Goal: Download file/media

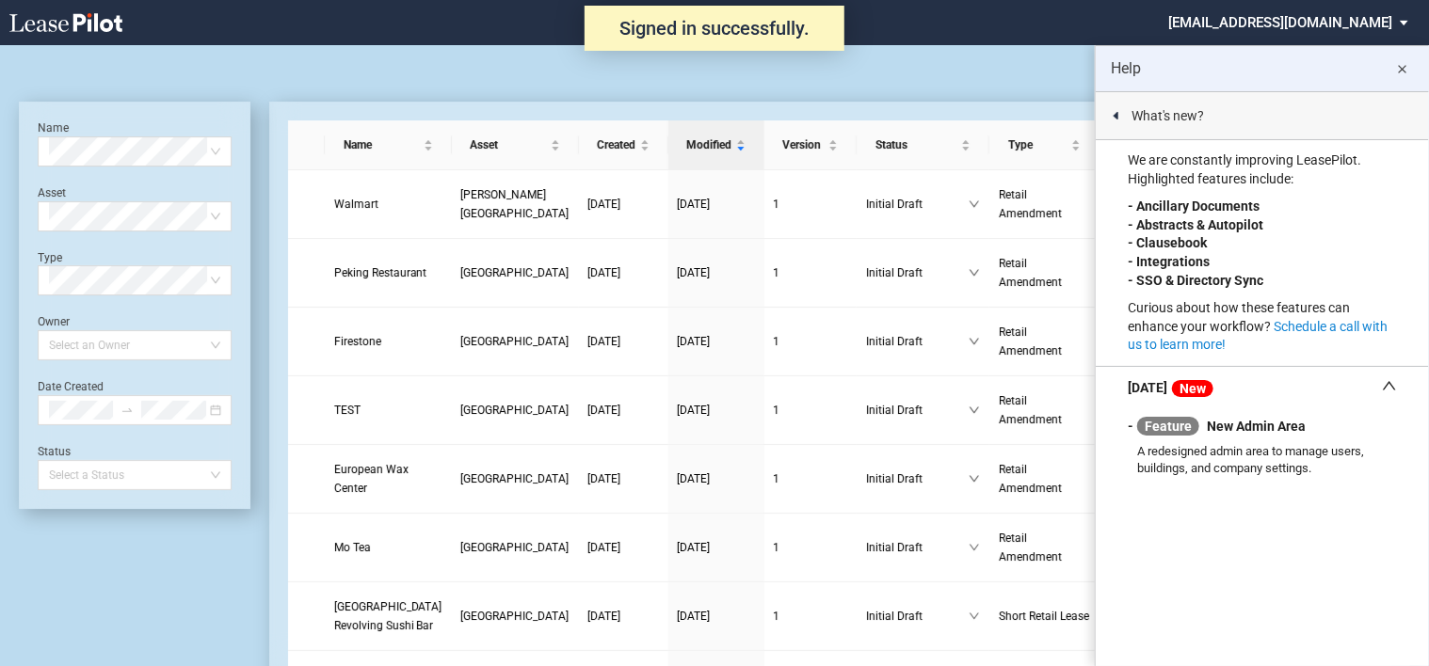
click at [1411, 64] on md-icon "close" at bounding box center [1402, 69] width 23 height 23
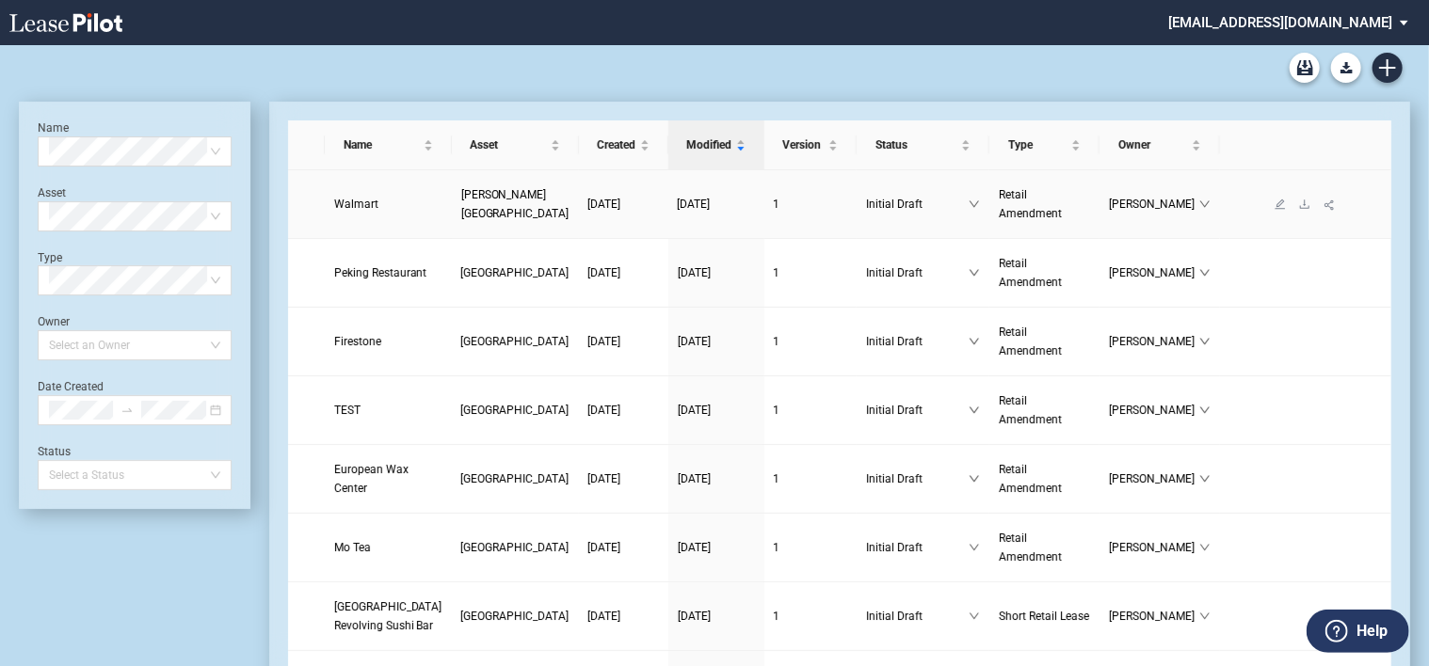
click at [458, 207] on td "[PERSON_NAME][GEOGRAPHIC_DATA]" at bounding box center [515, 204] width 127 height 69
click at [461, 195] on span "[PERSON_NAME][GEOGRAPHIC_DATA]" at bounding box center [515, 204] width 108 height 32
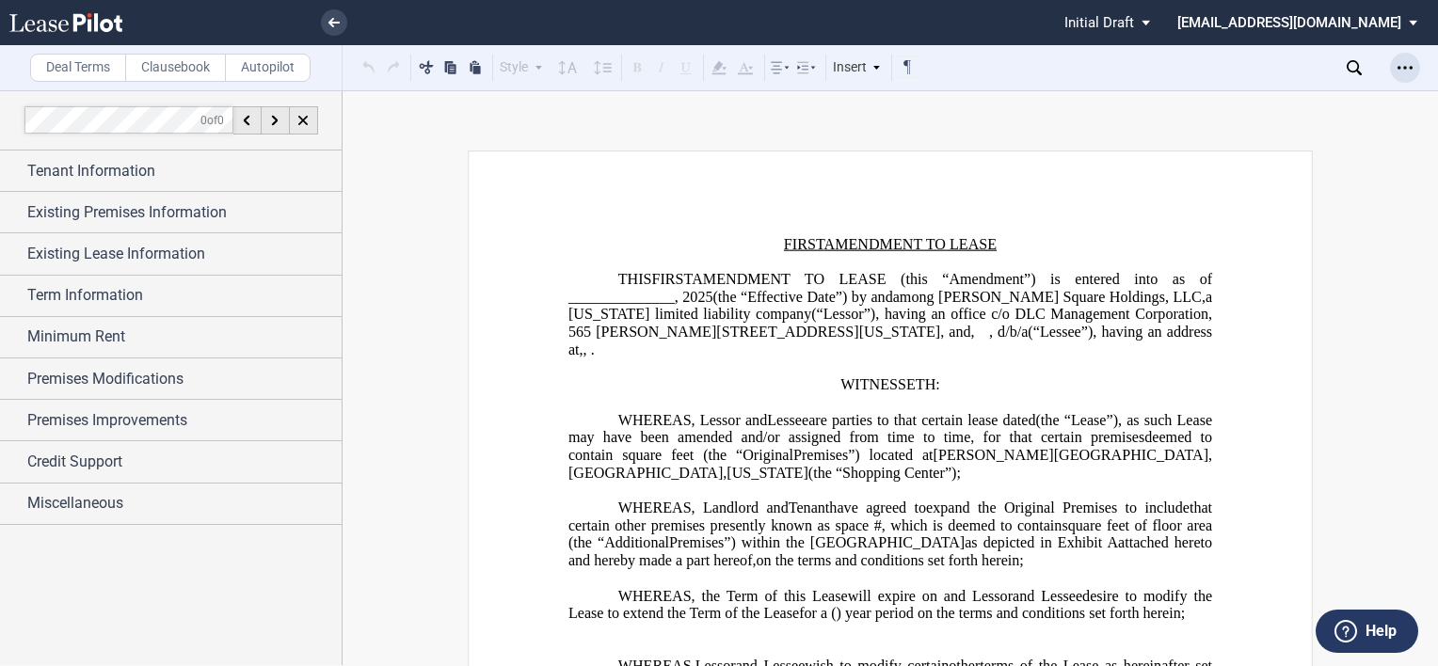
click at [1406, 64] on icon "Open Lease options menu" at bounding box center [1405, 67] width 15 height 15
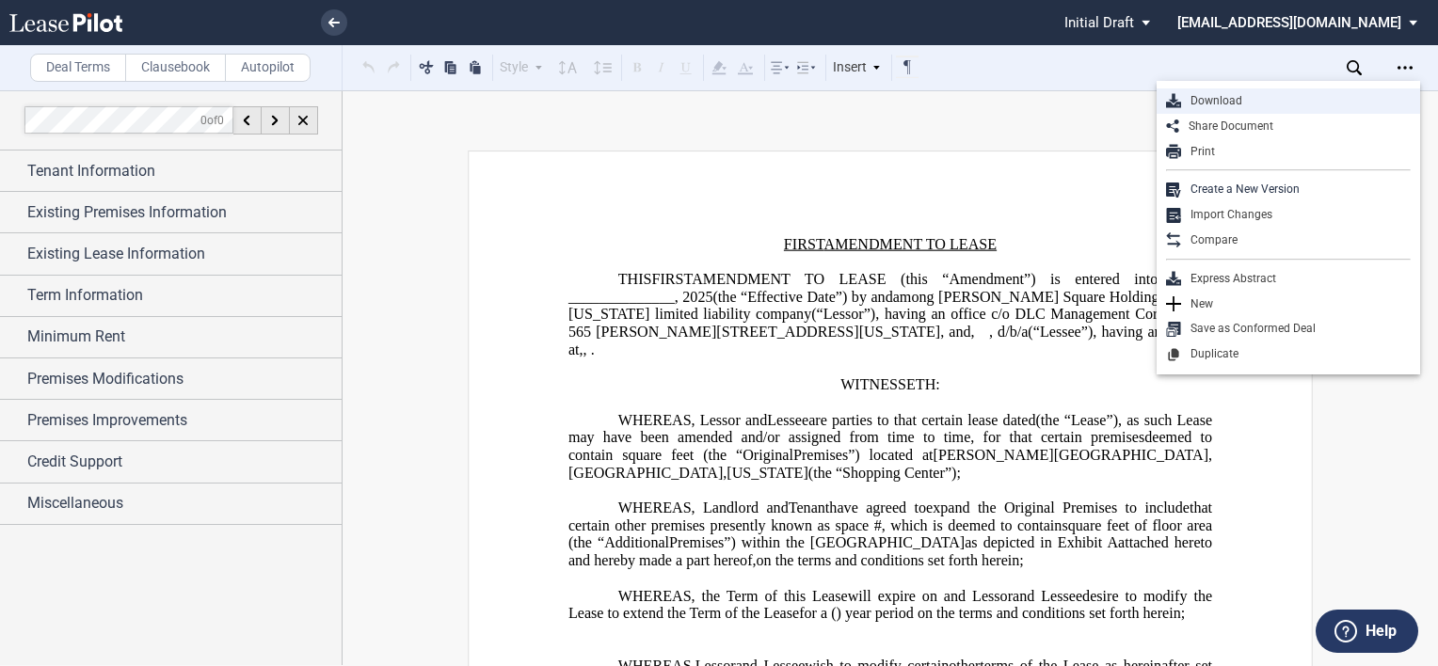
click at [1227, 96] on div "Download" at bounding box center [1296, 101] width 230 height 16
